Goal: Task Accomplishment & Management: Manage account settings

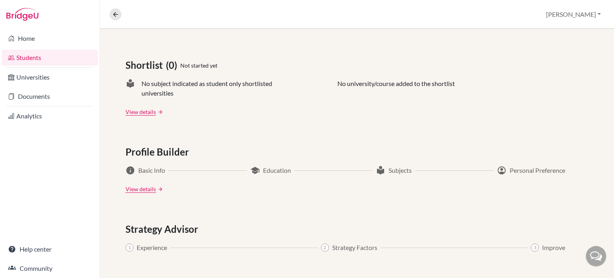
scroll to position [327, 0]
click at [138, 112] on link "View details" at bounding box center [141, 110] width 30 height 8
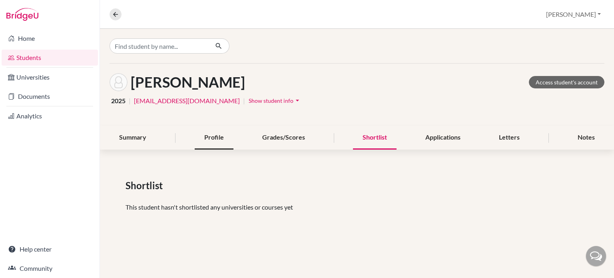
click at [216, 139] on div "Profile" at bounding box center [214, 138] width 39 height 24
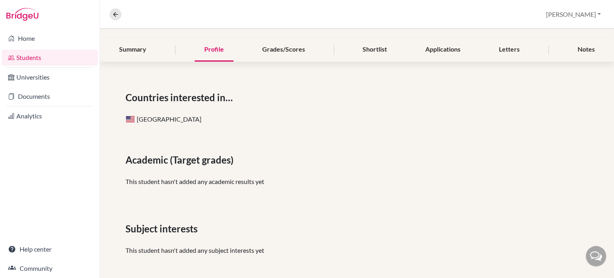
scroll to position [29, 0]
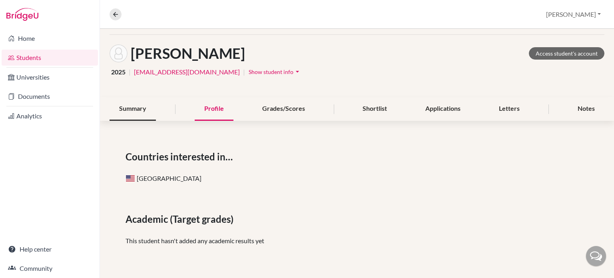
click at [130, 106] on div "Summary" at bounding box center [133, 109] width 46 height 24
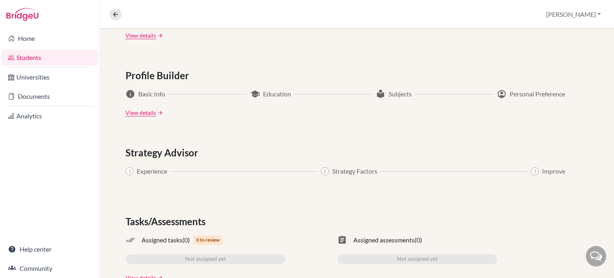
scroll to position [425, 0]
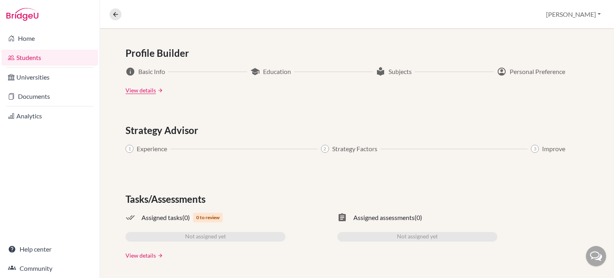
click at [137, 254] on link "View details" at bounding box center [141, 255] width 30 height 8
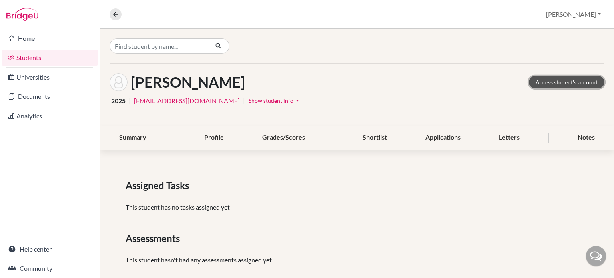
click at [563, 83] on link "Access student's account" at bounding box center [567, 82] width 76 height 12
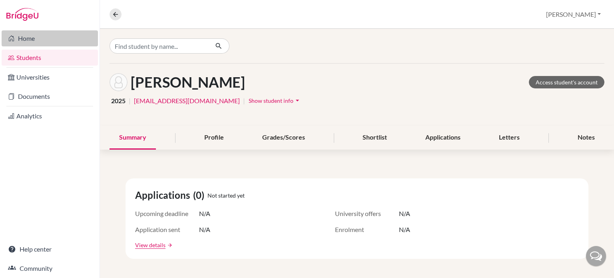
click at [28, 38] on link "Home" at bounding box center [50, 38] width 96 height 16
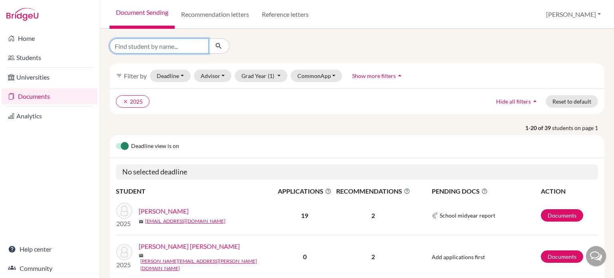
click at [176, 46] on input "Find student by name..." at bounding box center [159, 45] width 99 height 15
type input "neela"
click button "submit" at bounding box center [218, 45] width 21 height 15
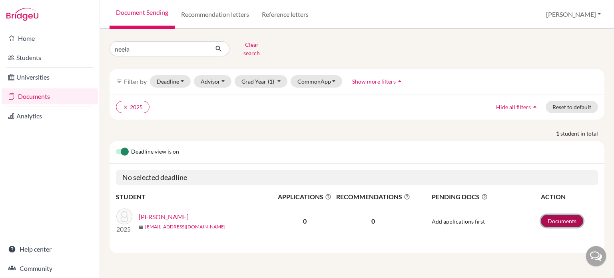
click at [554, 218] on link "Documents" at bounding box center [562, 221] width 42 height 12
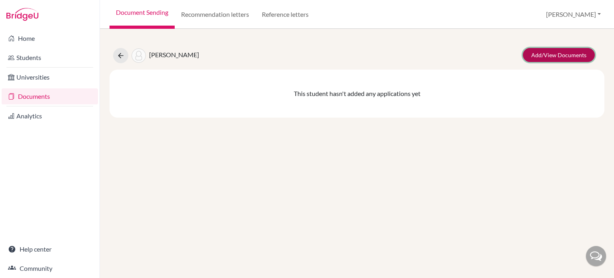
click at [552, 55] on link "Add/View Documents" at bounding box center [559, 55] width 72 height 14
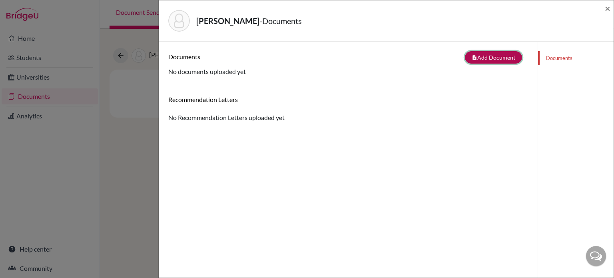
click at [487, 57] on button "note_add Add Document" at bounding box center [493, 57] width 57 height 12
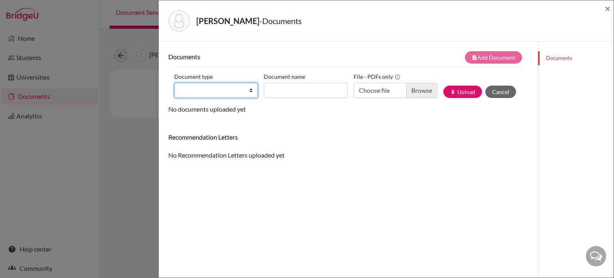
click at [247, 90] on select "Change explanation for Common App reports Counselor recommendation Internationa…" at bounding box center [216, 90] width 84 height 15
select select "2"
click at [174, 83] on select "Change explanation for Common App reports Counselor recommendation Internationa…" at bounding box center [216, 90] width 84 height 15
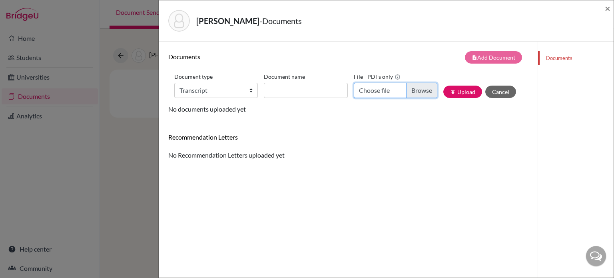
click at [410, 90] on input "Choose file" at bounding box center [396, 90] width 84 height 15
type input "C:\fakepath\Balachandra Neelakshi Transcript August 2025 (1).pdf"
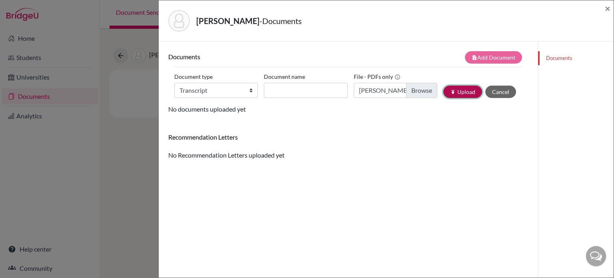
click at [454, 90] on button "publish Upload" at bounding box center [463, 92] width 39 height 12
click at [278, 87] on input "Document name" at bounding box center [306, 90] width 84 height 15
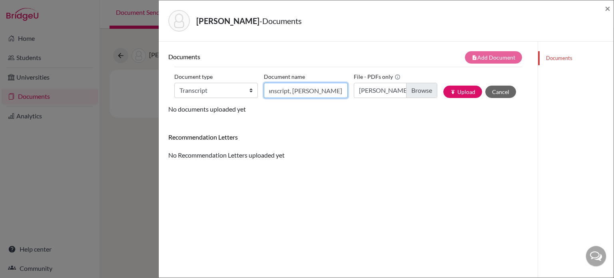
scroll to position [0, 29]
type input "Final Transcript, Neela Balachandra"
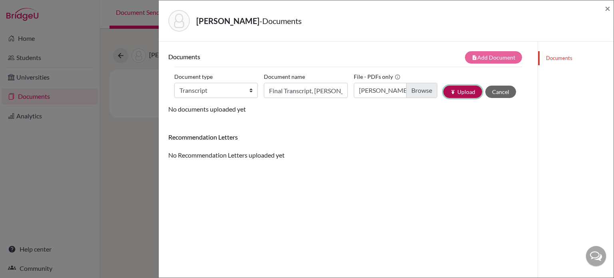
click at [450, 94] on button "publish Upload" at bounding box center [463, 92] width 39 height 12
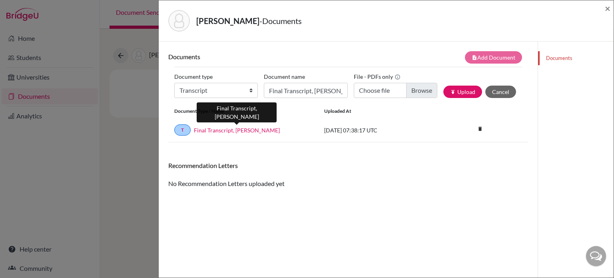
click at [266, 130] on link "Final Transcript, Neela Balachandra" at bounding box center [237, 130] width 86 height 8
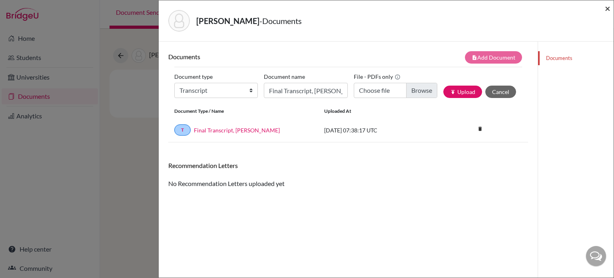
click at [607, 9] on span "×" at bounding box center [608, 8] width 6 height 12
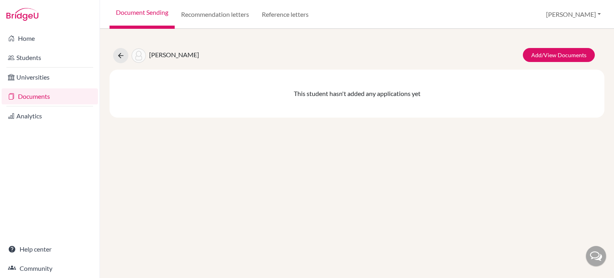
click at [104, 132] on div "Balachandra, Neela Add/View Documents This student hasn't added any application…" at bounding box center [357, 153] width 514 height 249
click at [205, 13] on link "Recommendation letters" at bounding box center [215, 14] width 81 height 29
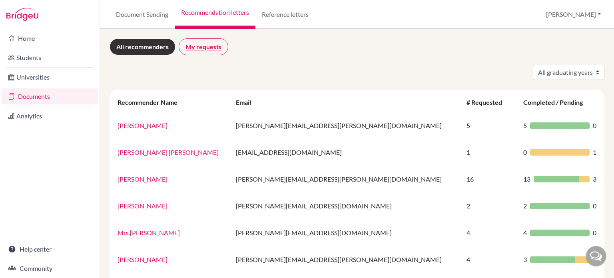
click at [210, 42] on link "My requests" at bounding box center [204, 46] width 50 height 17
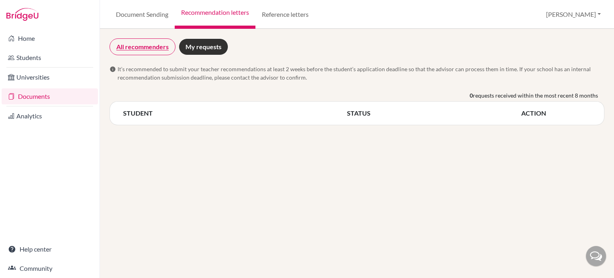
click at [148, 44] on link "All recommenders" at bounding box center [143, 46] width 66 height 17
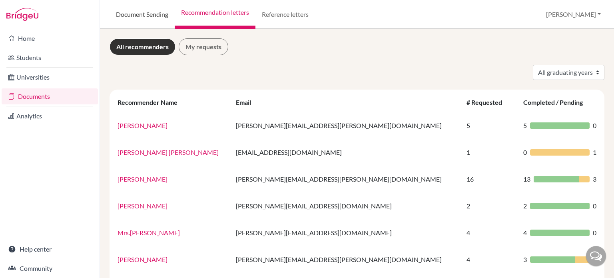
click at [158, 14] on link "Document Sending" at bounding box center [142, 14] width 65 height 29
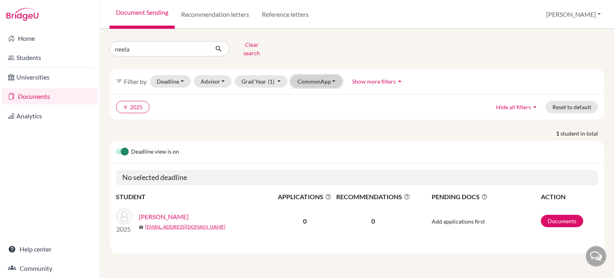
click at [310, 75] on button "CommonApp" at bounding box center [317, 81] width 52 height 12
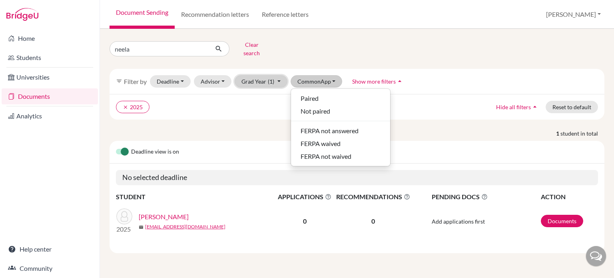
click at [265, 75] on button "Grad Year (1)" at bounding box center [261, 81] width 53 height 12
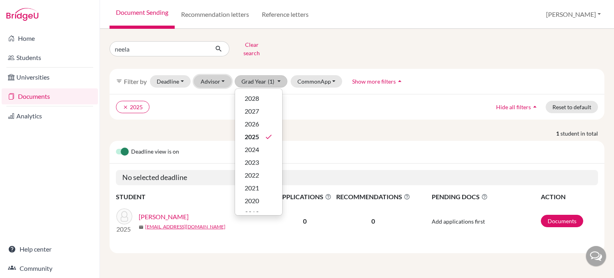
click at [223, 75] on button "Advisor" at bounding box center [213, 81] width 38 height 12
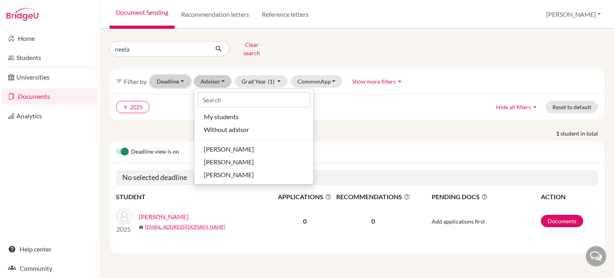
click at [179, 75] on button "Deadline - Select a date range Or double click for a single date selection Toda…" at bounding box center [170, 81] width 41 height 12
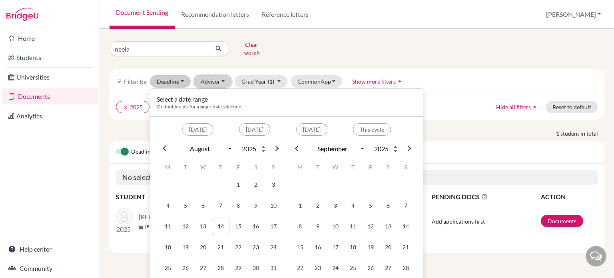
click at [222, 75] on button "Advisor" at bounding box center [213, 81] width 38 height 12
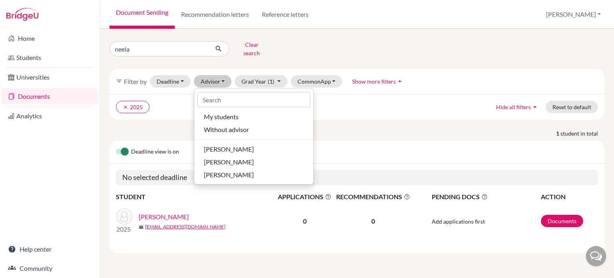
click at [328, 43] on div "neela Clear search" at bounding box center [357, 48] width 507 height 21
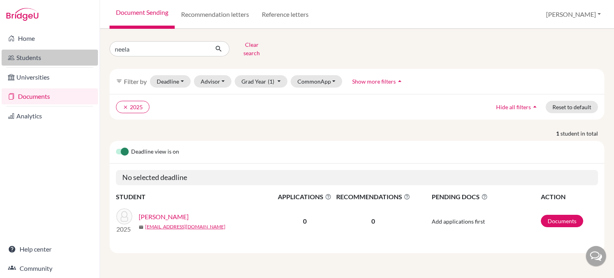
click at [35, 58] on link "Students" at bounding box center [50, 58] width 96 height 16
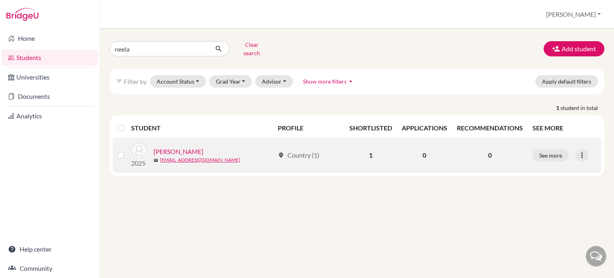
click at [174, 147] on link "[PERSON_NAME]" at bounding box center [179, 152] width 50 height 10
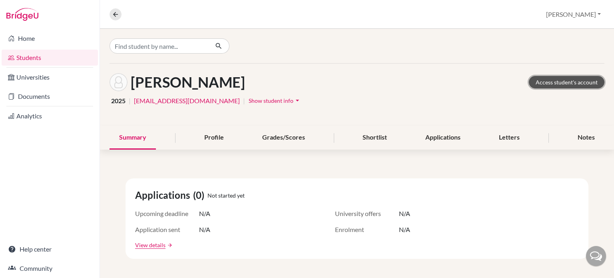
click at [549, 80] on link "Access student's account" at bounding box center [567, 82] width 76 height 12
